Goal: Ask a question: Seek information or help from site administrators or community

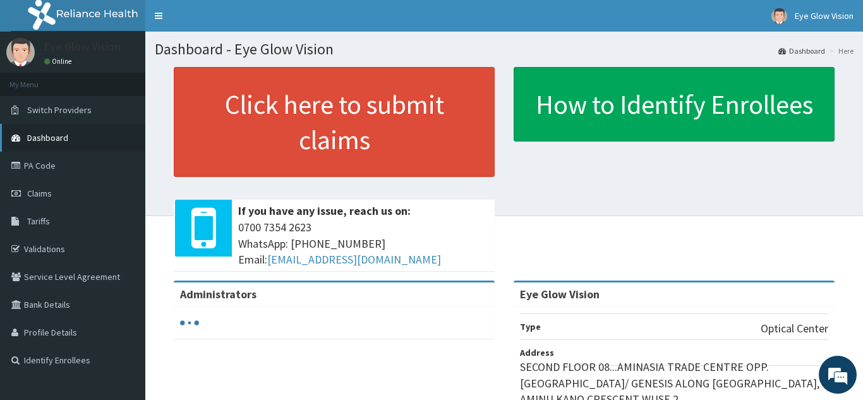
click at [84, 141] on link "Dashboard" at bounding box center [72, 138] width 145 height 28
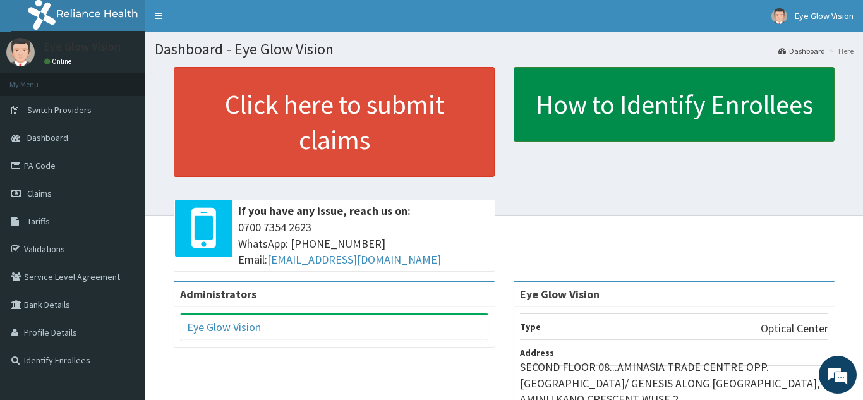
click at [657, 83] on link "How to Identify Enrollees" at bounding box center [674, 104] width 321 height 75
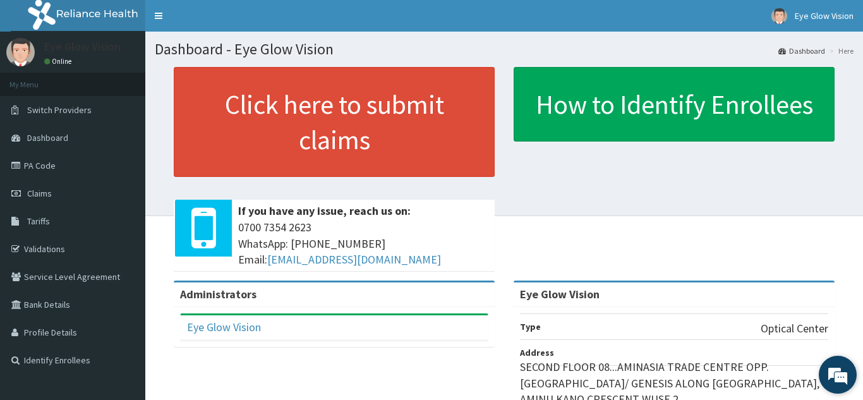
click at [843, 379] on em at bounding box center [838, 375] width 34 height 34
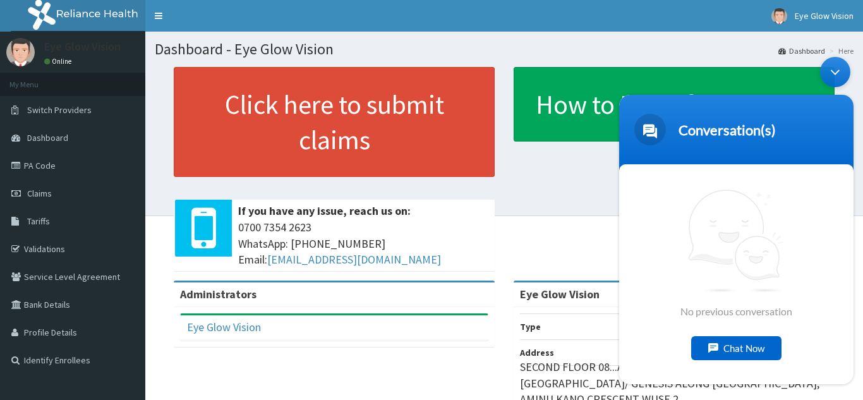
click at [740, 347] on div "Chat Now" at bounding box center [736, 348] width 90 height 24
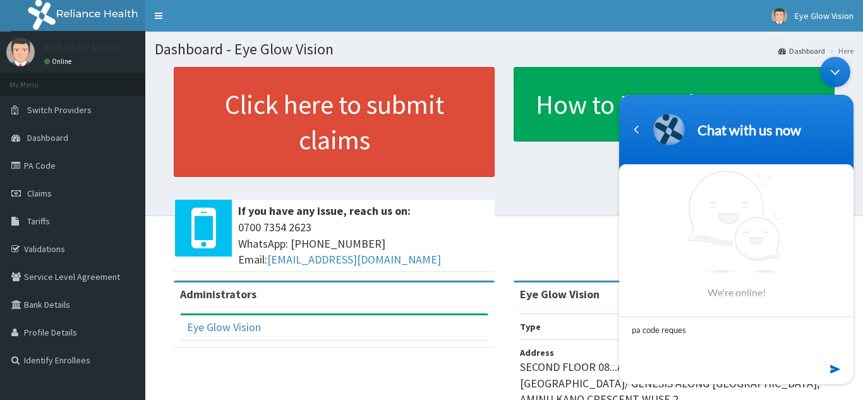
type textarea "pa code request"
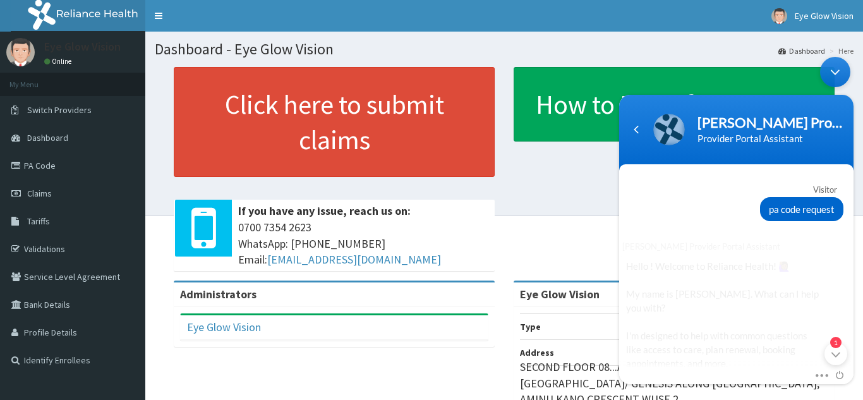
scroll to position [195, 0]
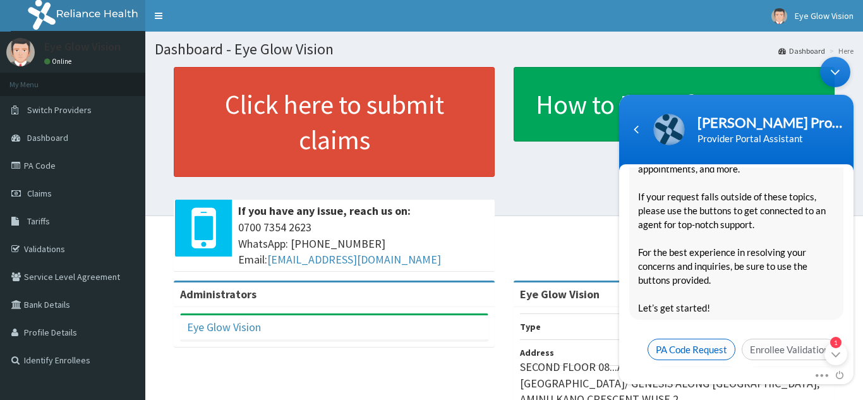
click at [710, 338] on span "PA Code Request" at bounding box center [692, 348] width 88 height 21
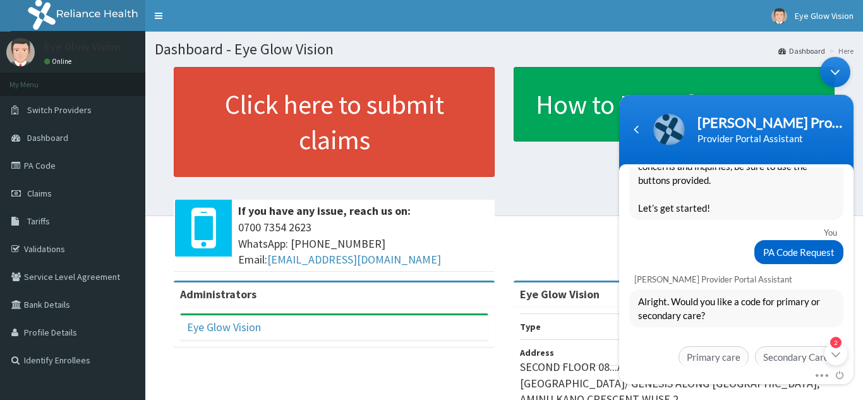
scroll to position [304, 0]
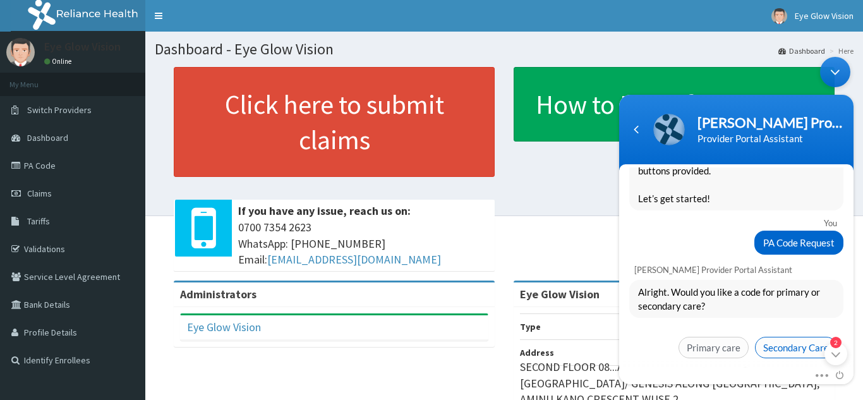
click at [779, 336] on span "Secondary Care" at bounding box center [796, 346] width 82 height 21
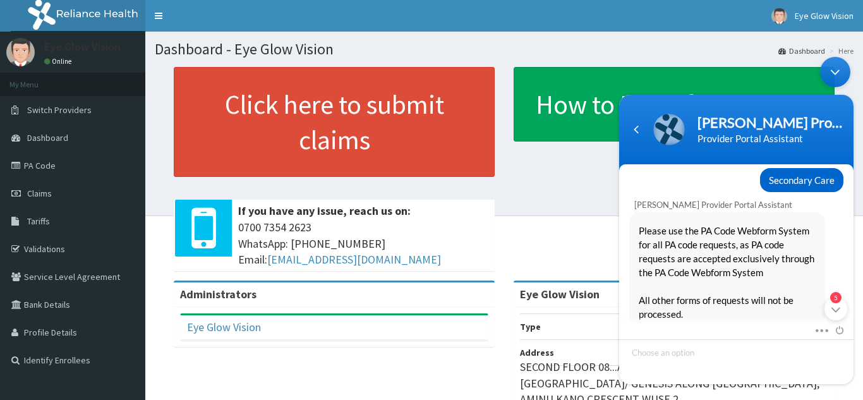
scroll to position [496, 0]
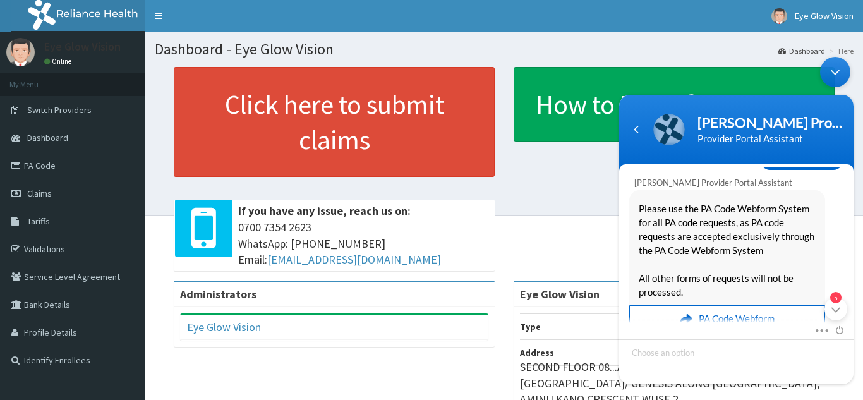
click at [756, 305] on em "PA Code Webform" at bounding box center [737, 317] width 76 height 25
